Goal: Transaction & Acquisition: Obtain resource

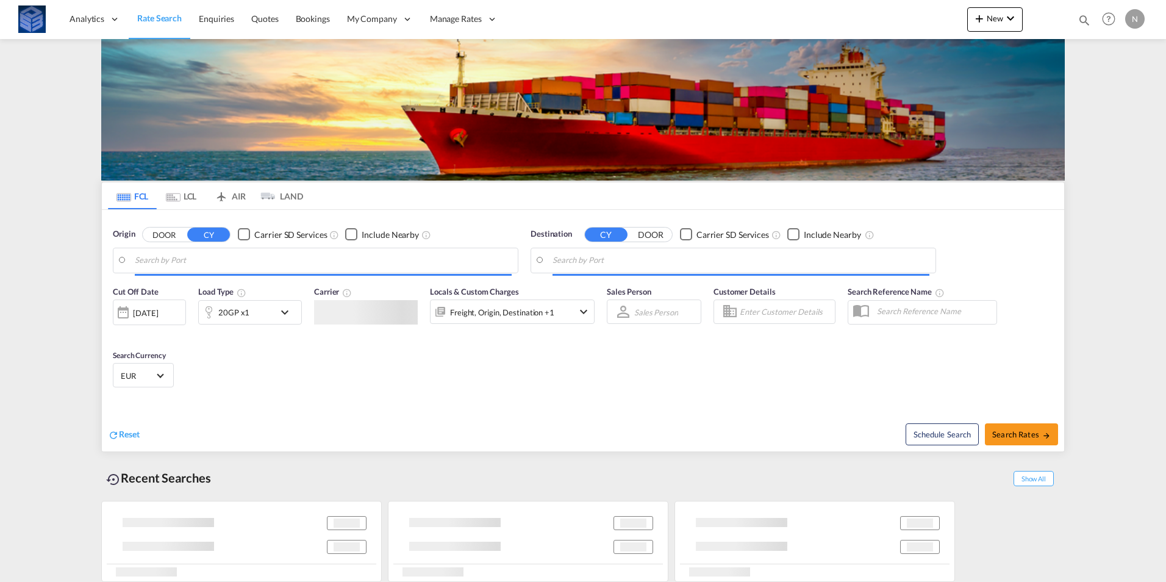
type input "Ashdod, ILASH"
type input "[GEOGRAPHIC_DATA], [GEOGRAPHIC_DATA]"
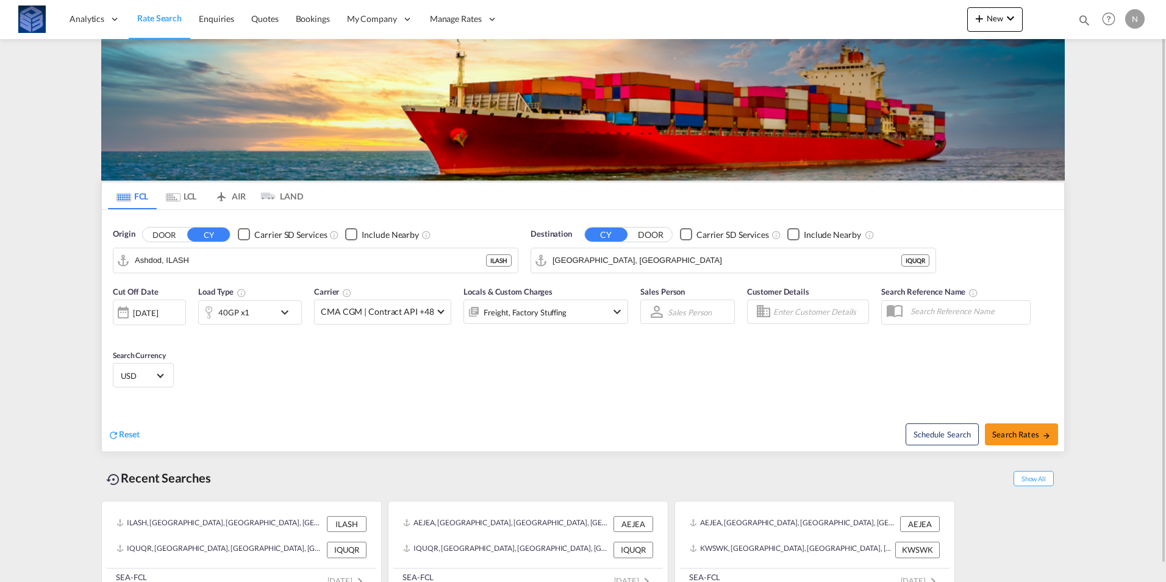
drag, startPoint x: 536, startPoint y: 241, endPoint x: 467, endPoint y: 390, distance: 164.6
click at [467, 390] on div "Cut Off Date [DATE] [DATE] Load Type 40GP x1 Carrier CMA CGM | Contract API +48…" at bounding box center [583, 338] width 963 height 119
click at [288, 257] on input "Ashdod, ILASH" at bounding box center [323, 260] width 377 height 18
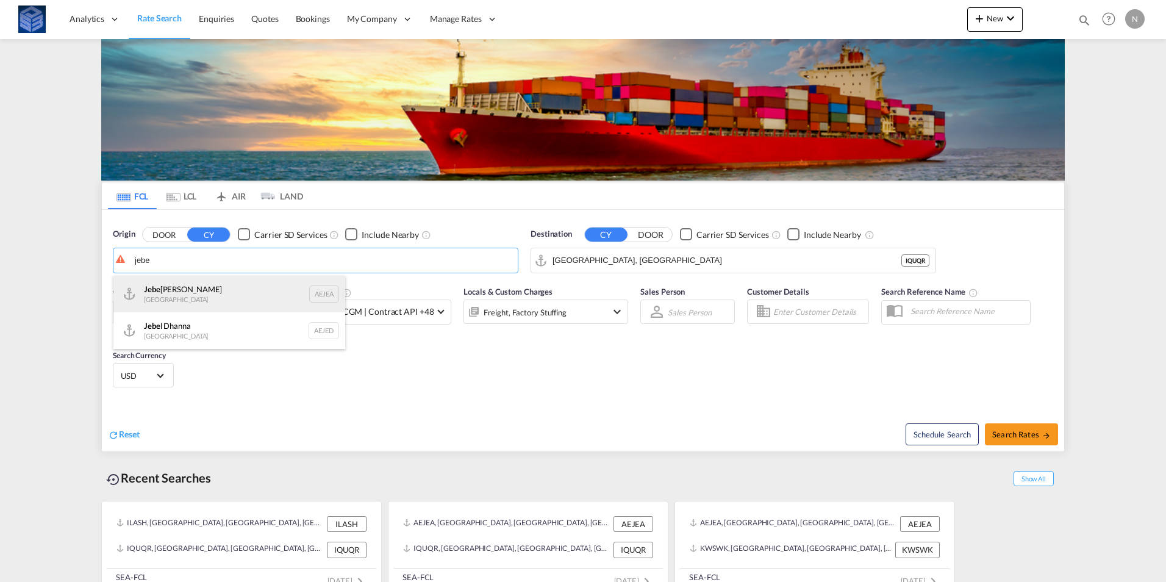
click at [199, 286] on div "Jebe l Ali [GEOGRAPHIC_DATA] AEJEA" at bounding box center [229, 294] width 232 height 37
type input "[GEOGRAPHIC_DATA], [GEOGRAPHIC_DATA]"
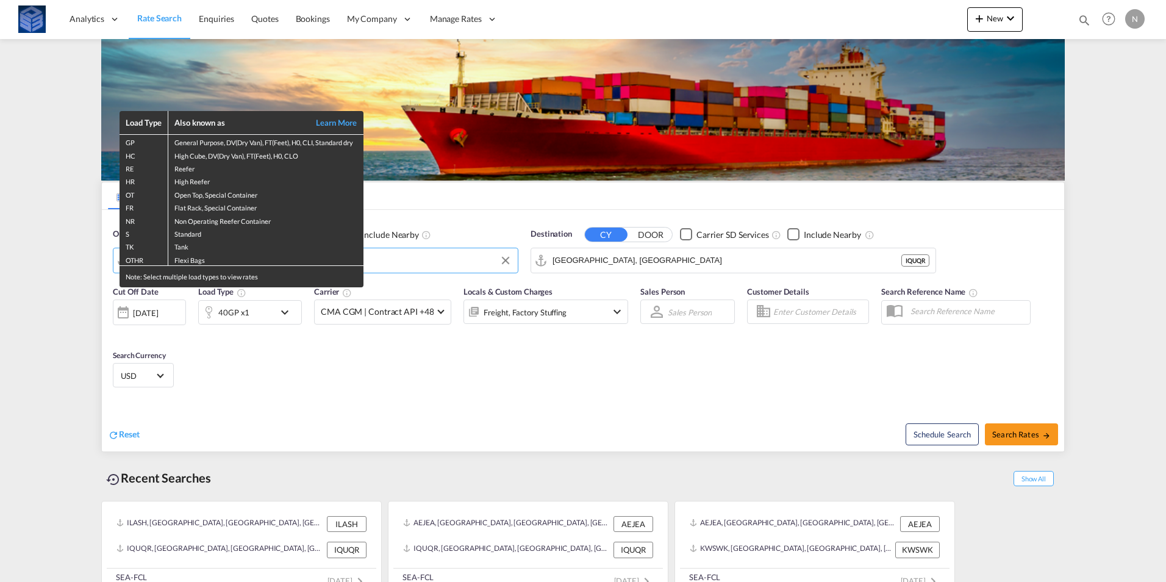
click at [443, 267] on div "Load Type Also known as Learn More GP General Purpose, DV(Dry Van), FT(Feet), H…" at bounding box center [583, 291] width 1166 height 582
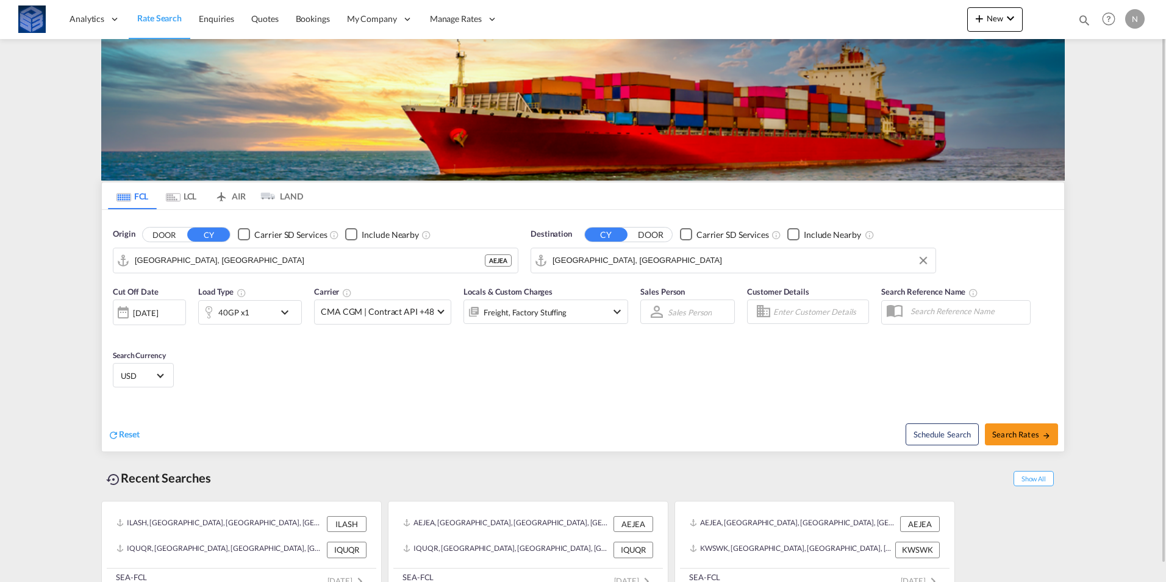
click at [701, 268] on input "[GEOGRAPHIC_DATA], [GEOGRAPHIC_DATA]" at bounding box center [741, 260] width 377 height 18
click at [586, 267] on body "Analytics Reports Dashboard Rate Search Enquiries Quotes Bookings" at bounding box center [583, 291] width 1166 height 582
type input "u"
type input "p"
type input "takshent"
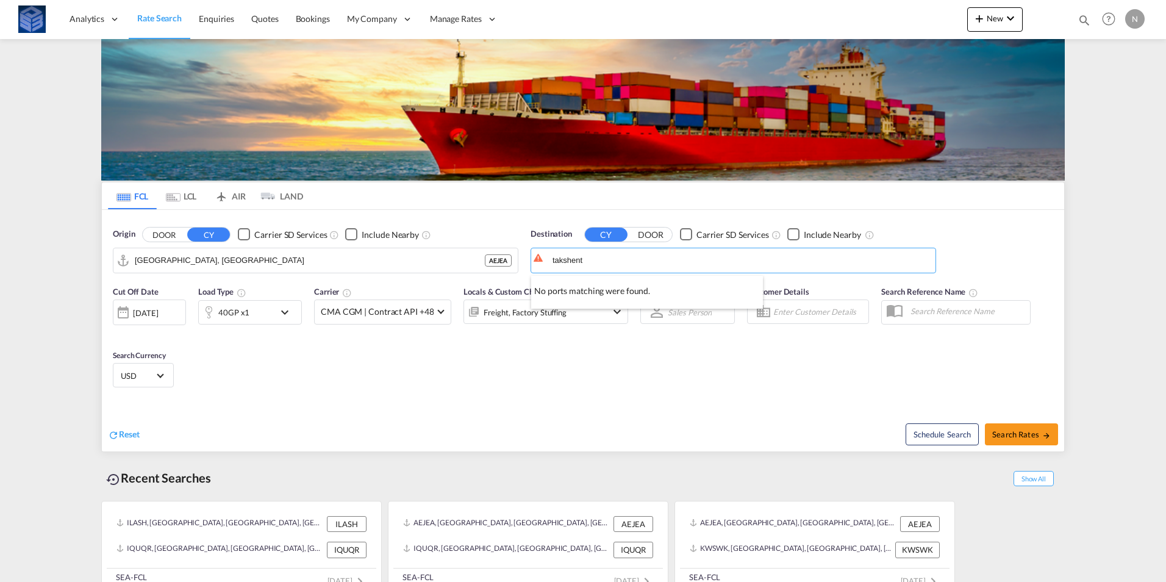
click at [143, 228] on button "DOOR" at bounding box center [164, 235] width 43 height 14
drag, startPoint x: 597, startPoint y: 259, endPoint x: 539, endPoint y: 260, distance: 57.4
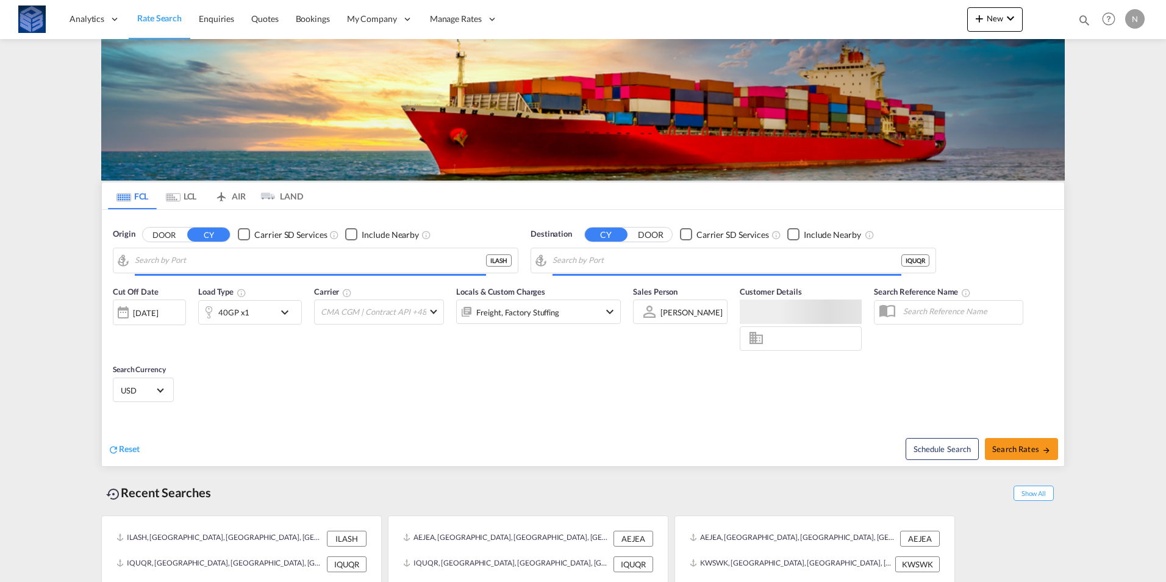
type input "Ashdod, ILASH"
type input "[GEOGRAPHIC_DATA], [GEOGRAPHIC_DATA]"
